Goal: Task Accomplishment & Management: Complete application form

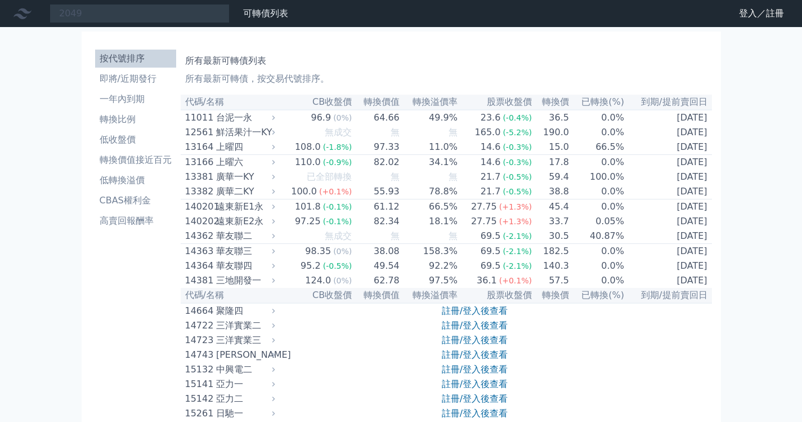
click at [107, 14] on input "2049" at bounding box center [140, 13] width 180 height 19
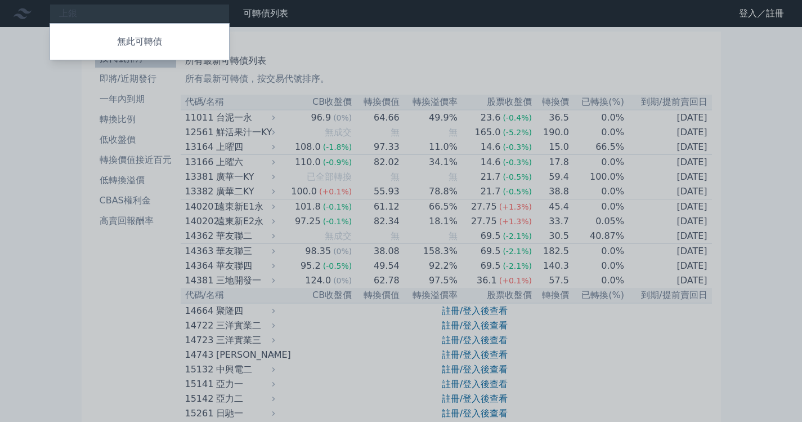
type input "上銀"
click at [470, 48] on div at bounding box center [401, 211] width 802 height 422
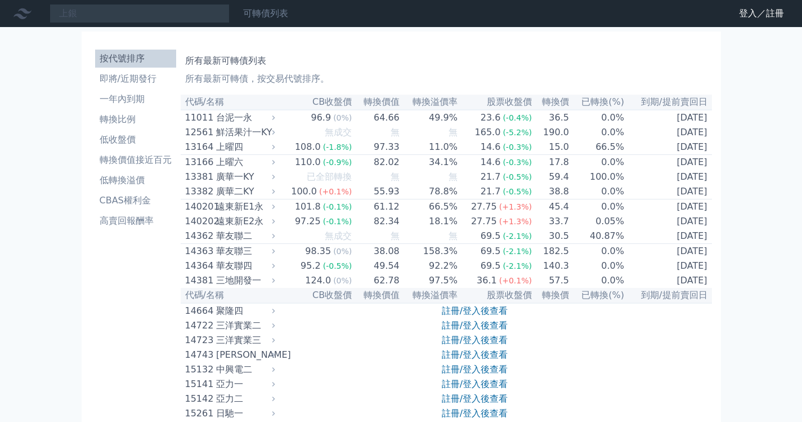
click at [265, 11] on link "可轉債列表" at bounding box center [265, 13] width 45 height 11
click at [744, 11] on link "登入／註冊" at bounding box center [761, 14] width 63 height 18
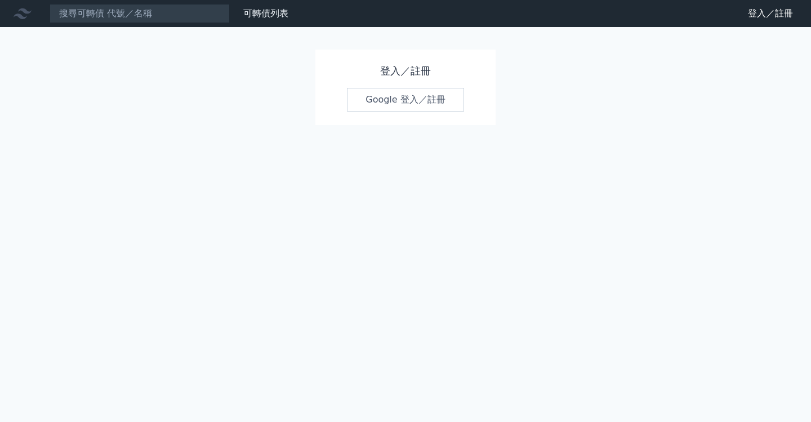
click at [415, 109] on link "Google 登入／註冊" at bounding box center [405, 100] width 117 height 24
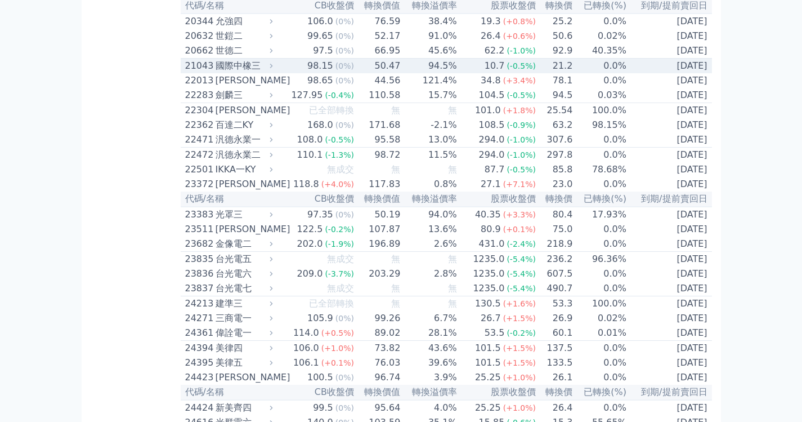
scroll to position [788, 0]
